Goal: Navigation & Orientation: Find specific page/section

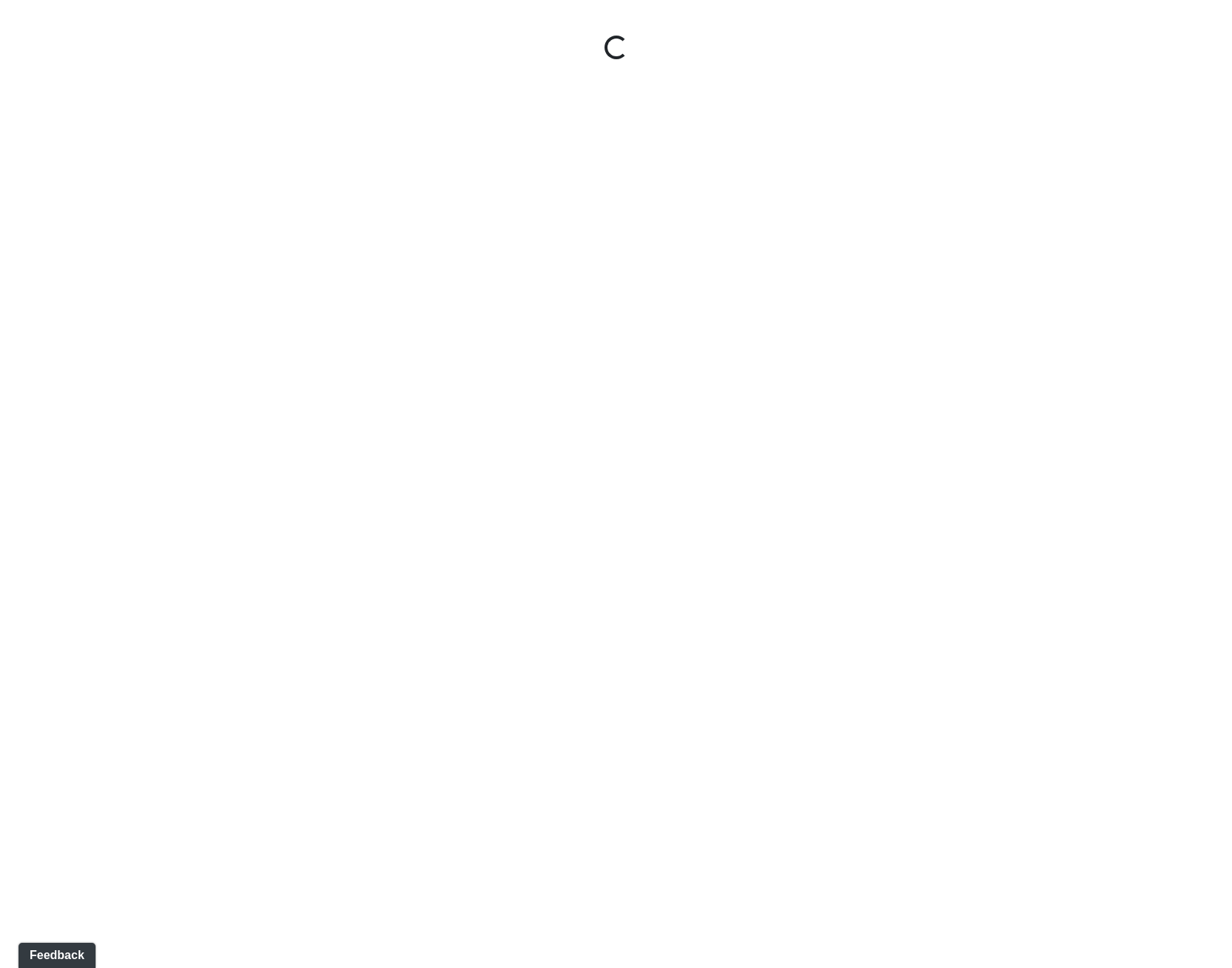
select select "rF9Y2TWouUAfWVEd1Berio"
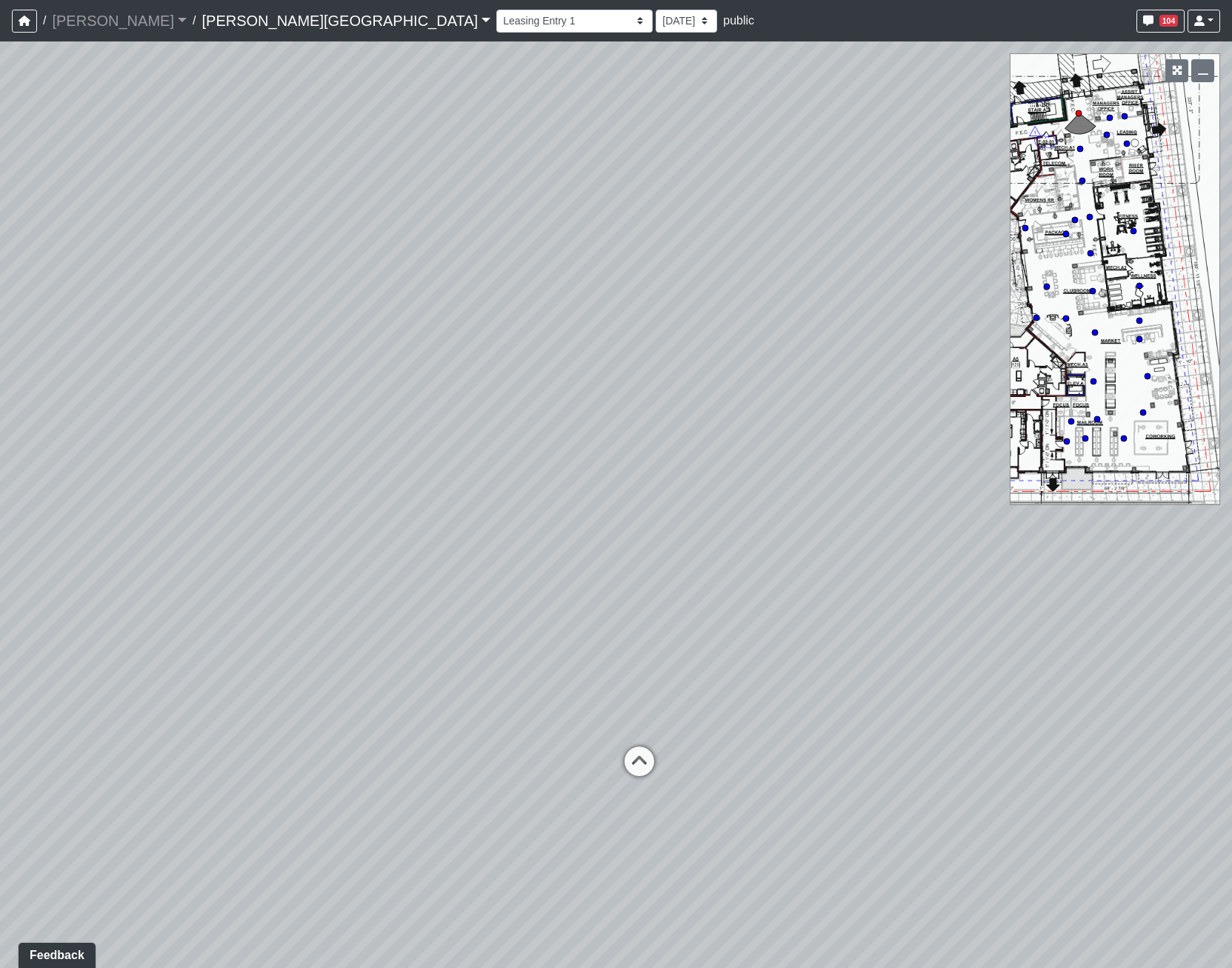
click at [223, 16] on link "Ellison Museum District" at bounding box center [346, 21] width 289 height 30
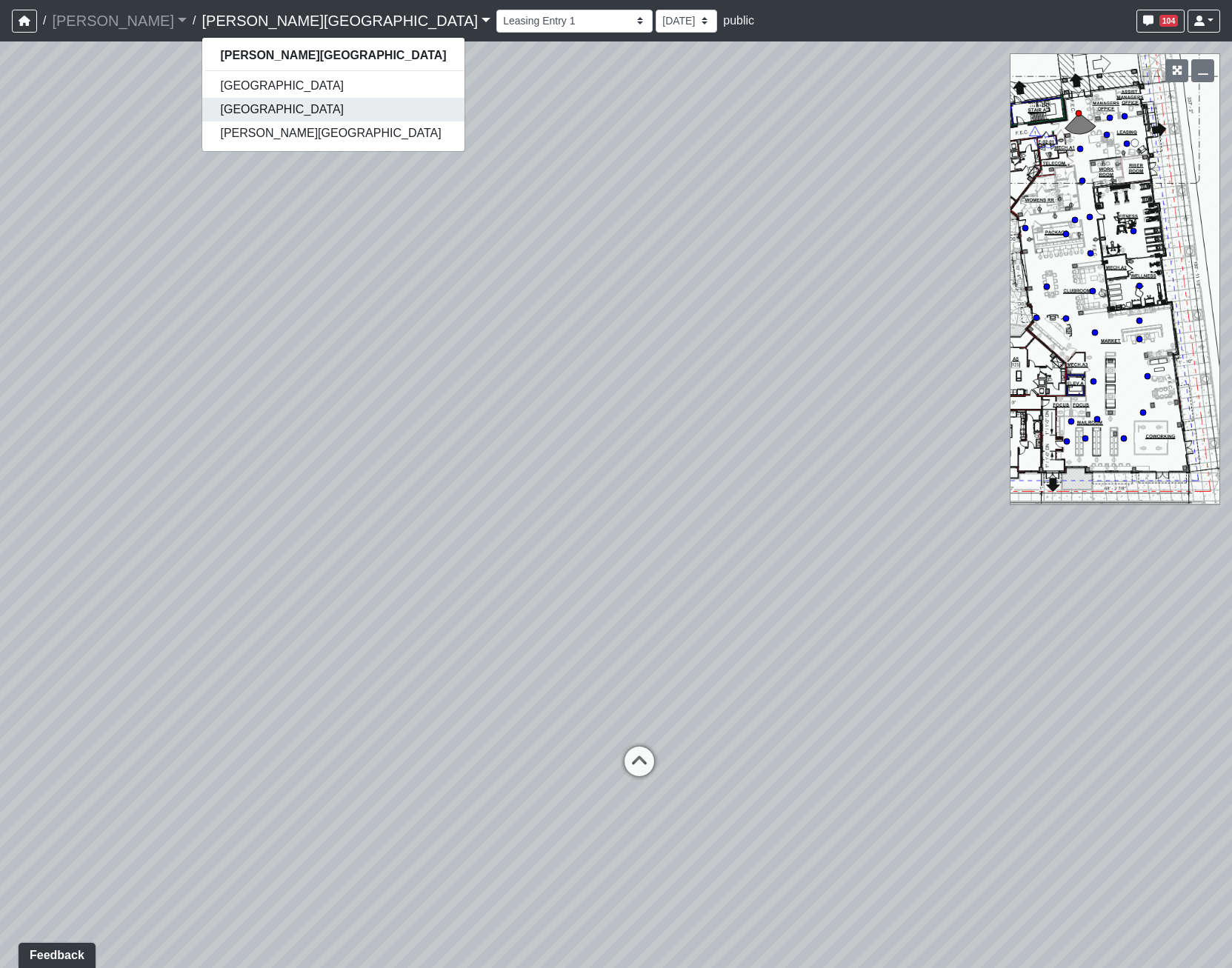
click at [213, 108] on link "[GEOGRAPHIC_DATA]" at bounding box center [333, 110] width 262 height 24
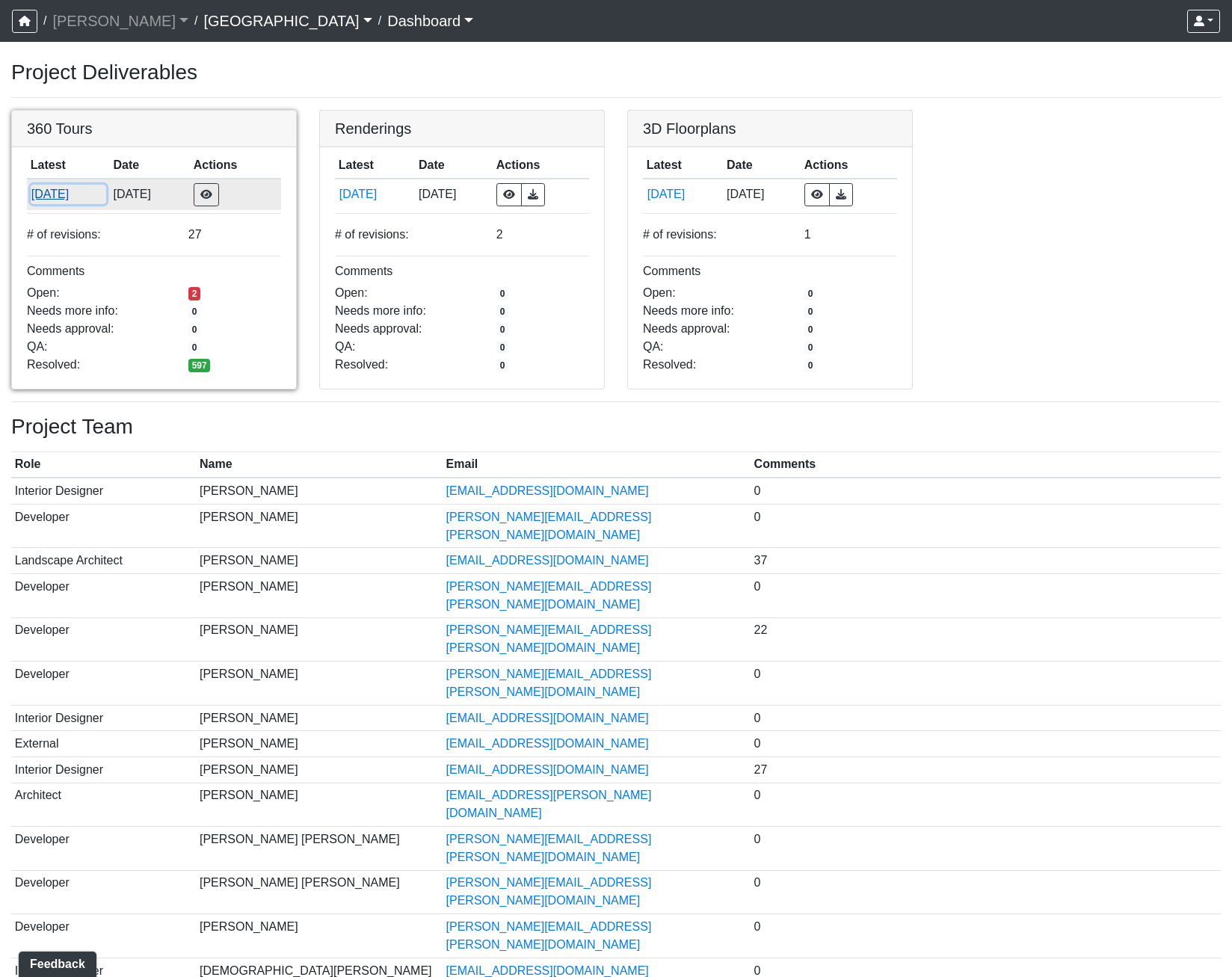
click at [58, 190] on button "[DATE]" at bounding box center [68, 194] width 76 height 19
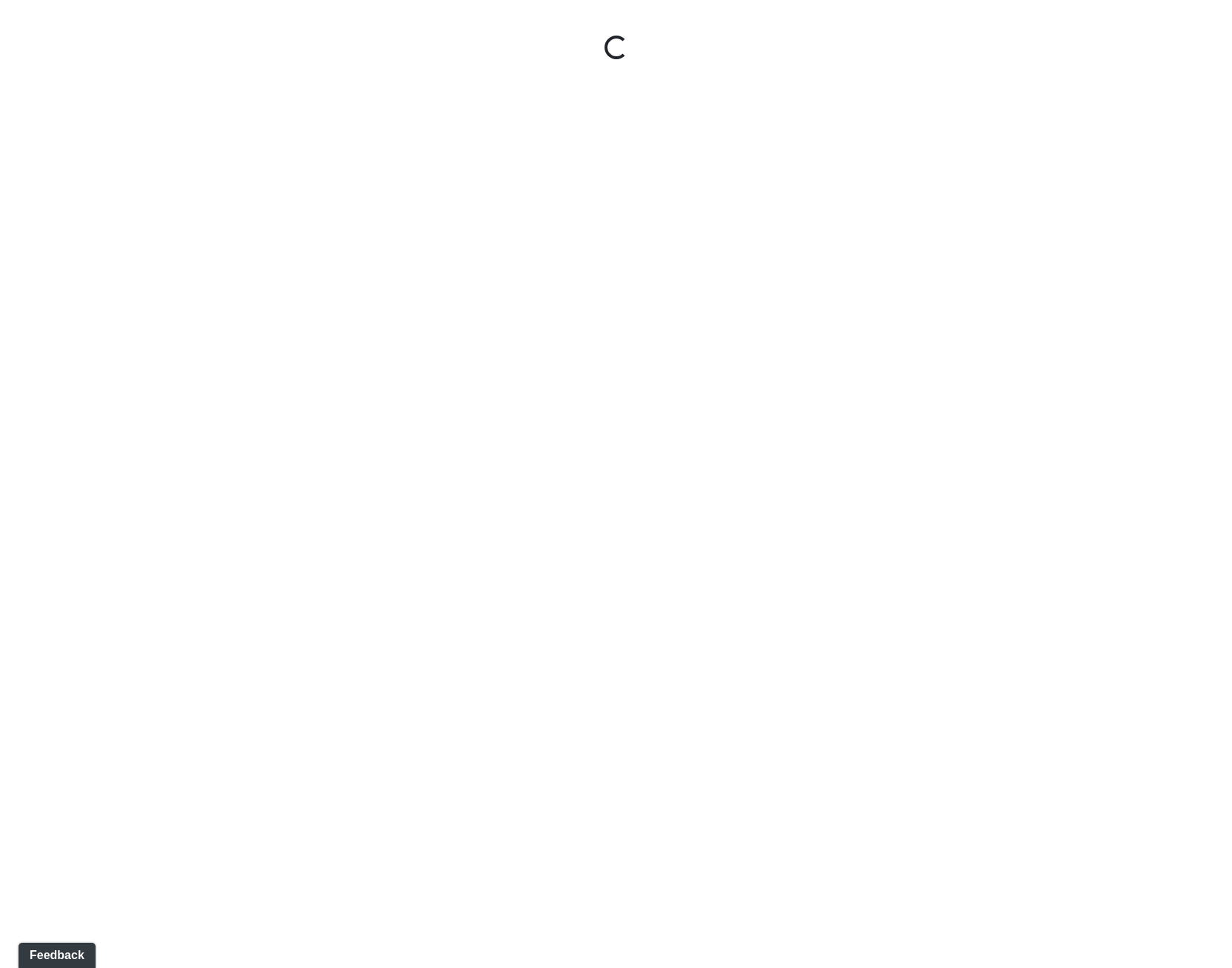
select select "gontoaMErPAtzSBVXh4ptW"
select select "h3ebyGk32eUmSzz99H473o"
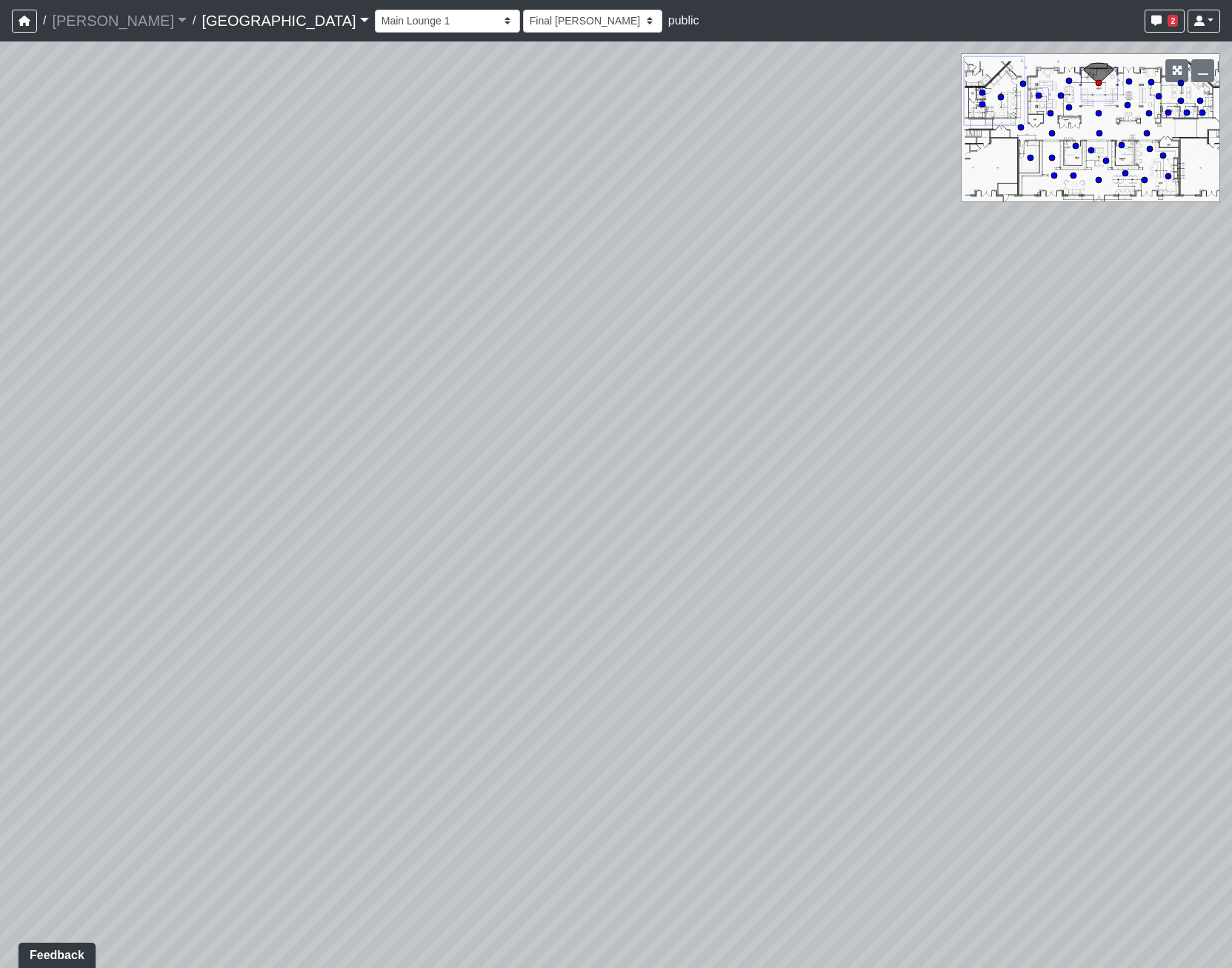
click at [464, 358] on div "Loading... Pool Courtyard Entry 1 Loading... Main Lounge 2 Loading... Pool Cour…" at bounding box center [616, 504] width 1232 height 927
drag, startPoint x: 382, startPoint y: 336, endPoint x: 1198, endPoint y: 366, distance: 816.6
click at [1198, 366] on div "Loading... Pool Courtyard Entry 1 Loading... Main Lounge 2 Loading... Pool Cour…" at bounding box center [616, 504] width 1232 height 927
drag, startPoint x: 450, startPoint y: 457, endPoint x: 1093, endPoint y: 205, distance: 690.6
click at [994, 273] on div "Loading... Pool Courtyard Entry 1 Loading... Main Lounge 2 Loading... Pool Cour…" at bounding box center [616, 504] width 1232 height 927
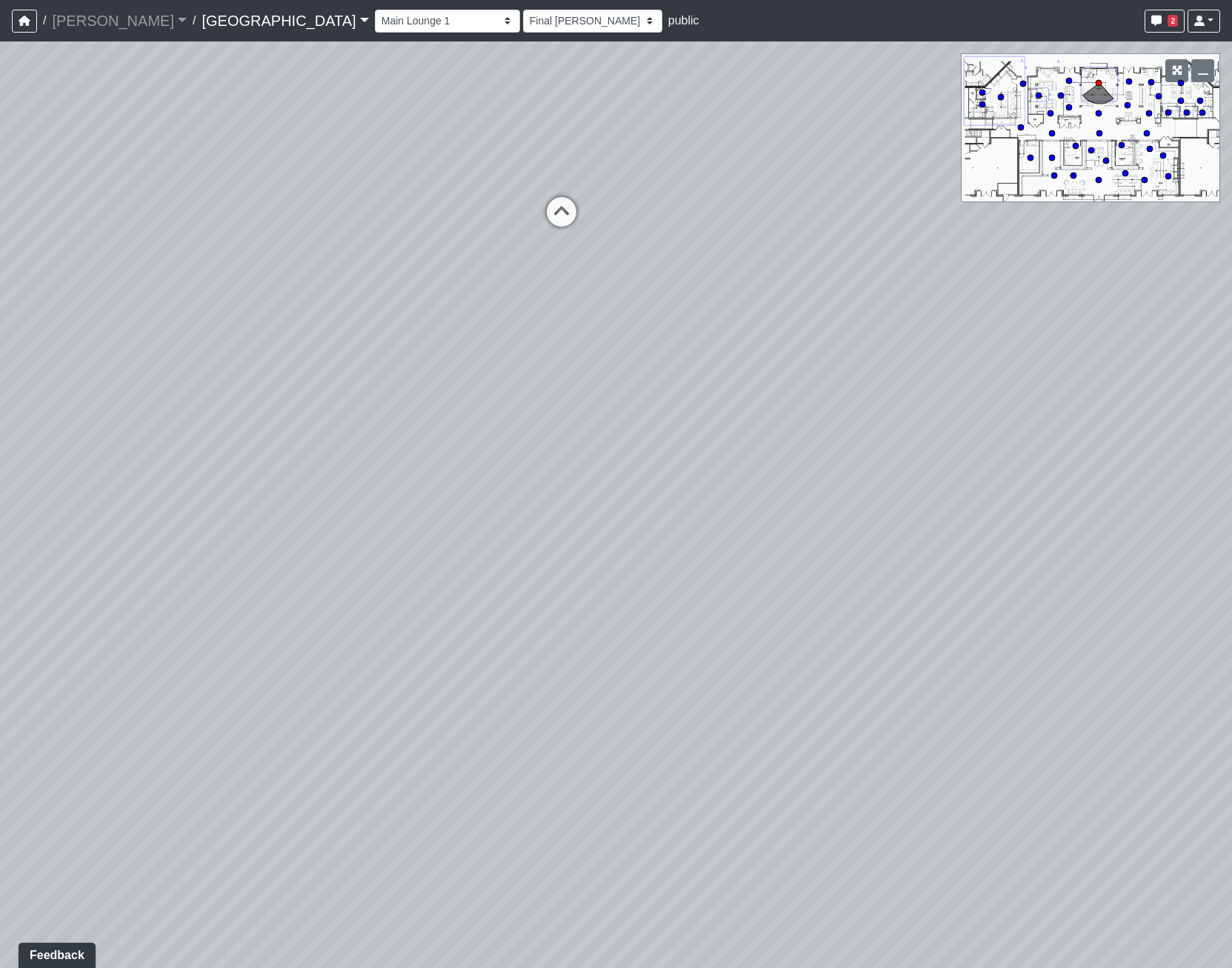
drag, startPoint x: 900, startPoint y: 270, endPoint x: 299, endPoint y: 296, distance: 601.6
click at [299, 296] on div "Loading... Pool Courtyard Entry 1 Loading... Main Lounge 2 Loading... Pool Cour…" at bounding box center [616, 504] width 1232 height 927
drag, startPoint x: 456, startPoint y: 118, endPoint x: 170, endPoint y: 278, distance: 327.7
click at [170, 278] on div "Loading... Pool Courtyard Entry 1 Loading... Main Lounge 2 Loading... Pool Cour…" at bounding box center [616, 504] width 1232 height 927
drag, startPoint x: 820, startPoint y: 450, endPoint x: 124, endPoint y: 472, distance: 696.3
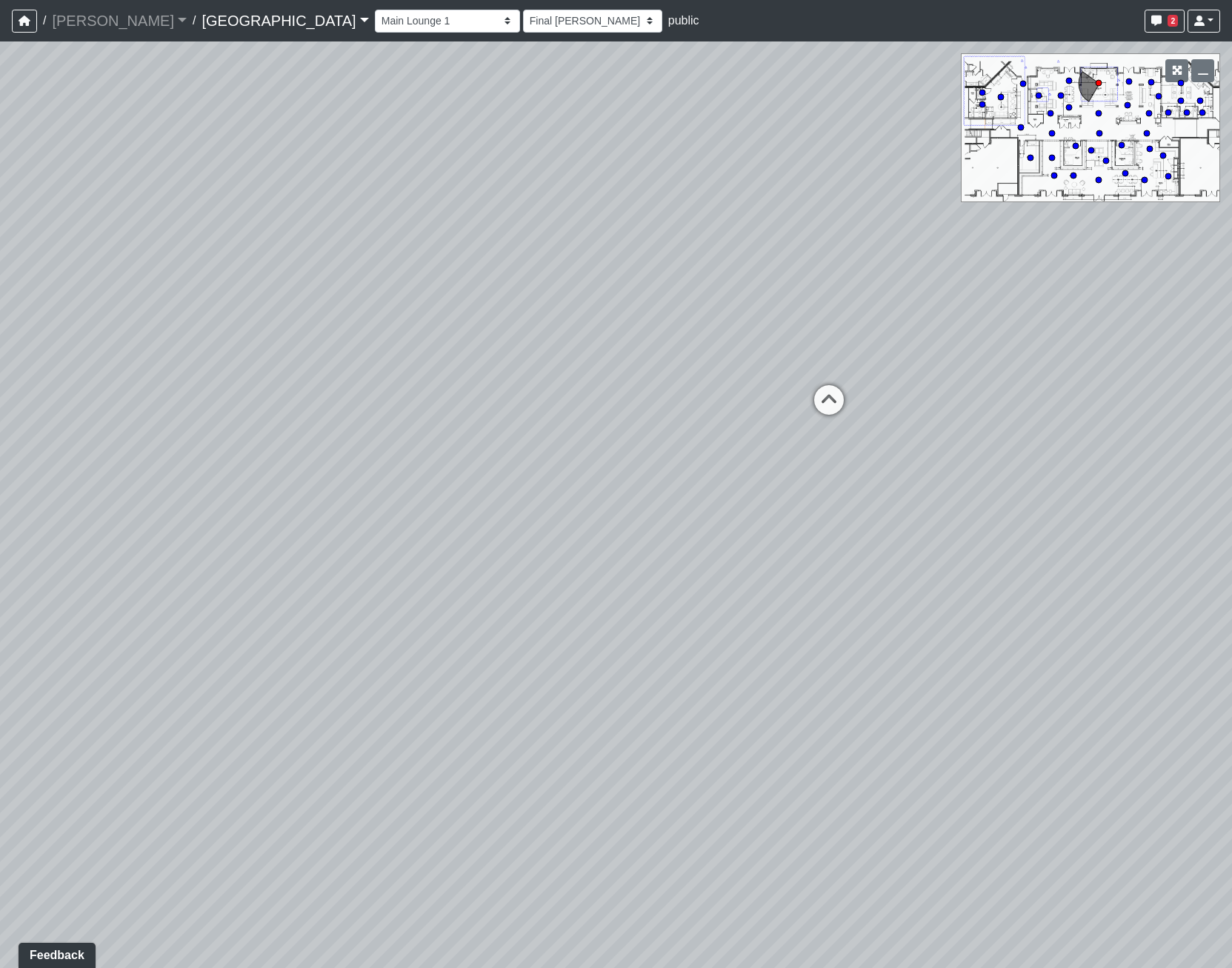
click at [124, 472] on div "Loading... Pool Courtyard Entry 1 Loading... Main Lounge 2 Loading... Pool Cour…" at bounding box center [616, 504] width 1232 height 927
drag, startPoint x: 367, startPoint y: 377, endPoint x: 703, endPoint y: 337, distance: 338.4
click at [703, 337] on div "Loading... Pool Courtyard Entry 1 Loading... Main Lounge 2 Loading... Pool Cour…" at bounding box center [616, 504] width 1232 height 927
click at [287, 438] on icon at bounding box center [300, 455] width 44 height 44
select select "8wm9MnJtpJPgxGZkoe9s2K"
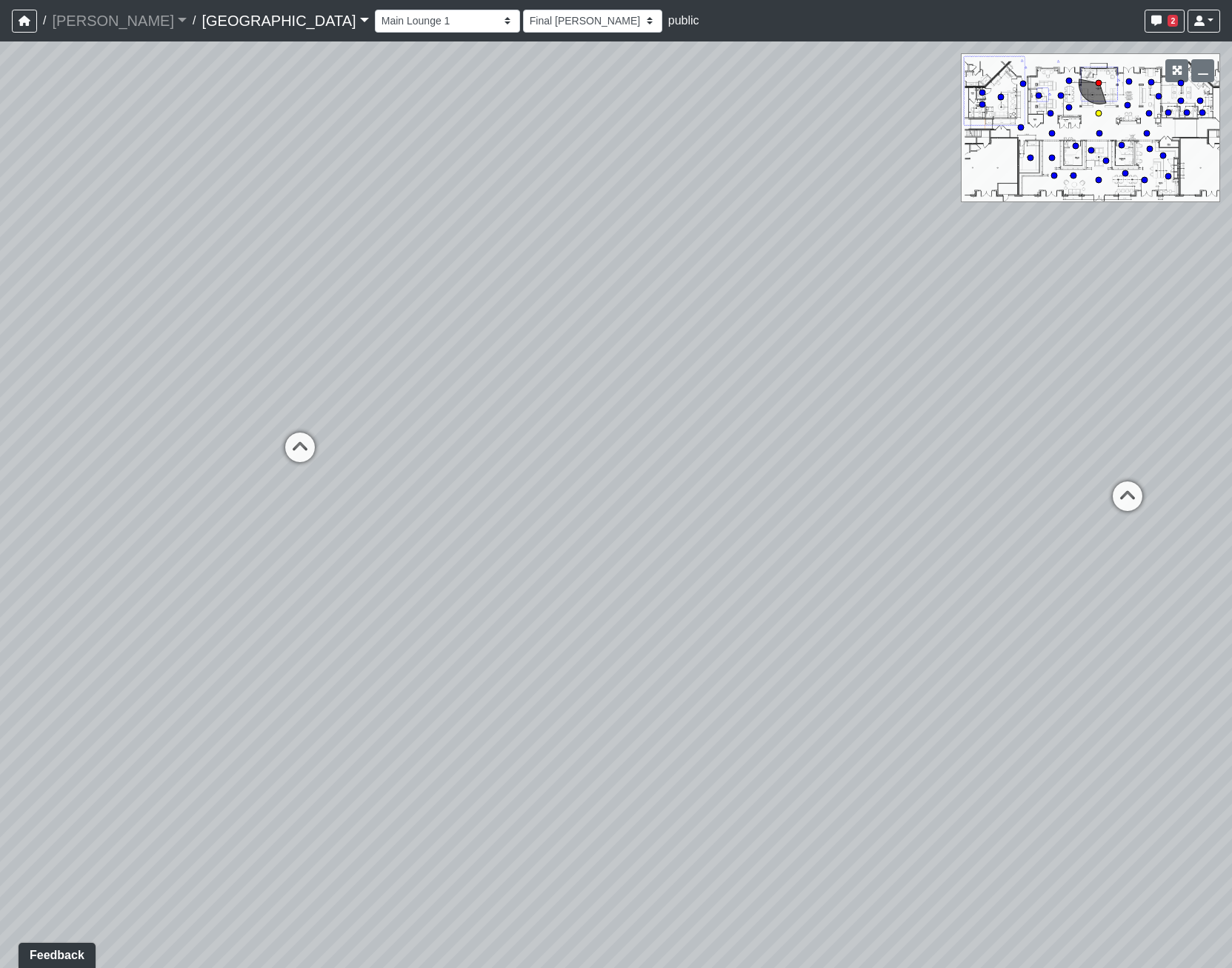
select select "h3ebyGk32eUmSzz99H473o"
drag, startPoint x: 877, startPoint y: 361, endPoint x: -219, endPoint y: 72, distance: 1133.5
click at [0, 72] on html "/ [PERSON_NAME] Loading... / [GEOGRAPHIC_DATA] [GEOGRAPHIC_DATA] Loading... [GE…" at bounding box center [616, 484] width 1232 height 968
drag, startPoint x: 529, startPoint y: 317, endPoint x: -46, endPoint y: 618, distance: 649.0
click at [0, 618] on html "/ [PERSON_NAME] Loading... / [GEOGRAPHIC_DATA] [GEOGRAPHIC_DATA] Loading... [GE…" at bounding box center [616, 484] width 1232 height 968
